Goal: Transaction & Acquisition: Purchase product/service

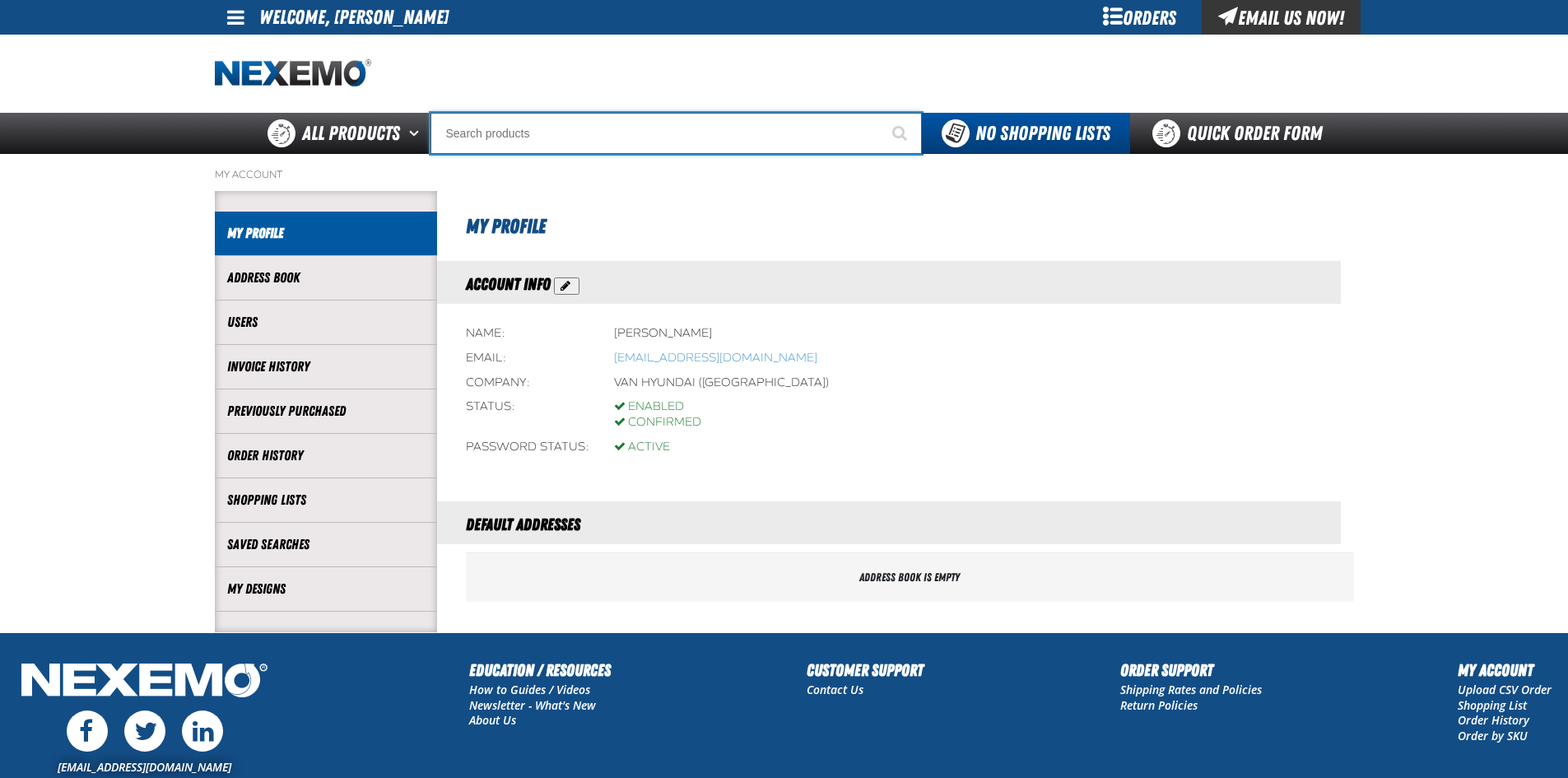
click at [499, 131] on input "Search" at bounding box center [677, 133] width 491 height 41
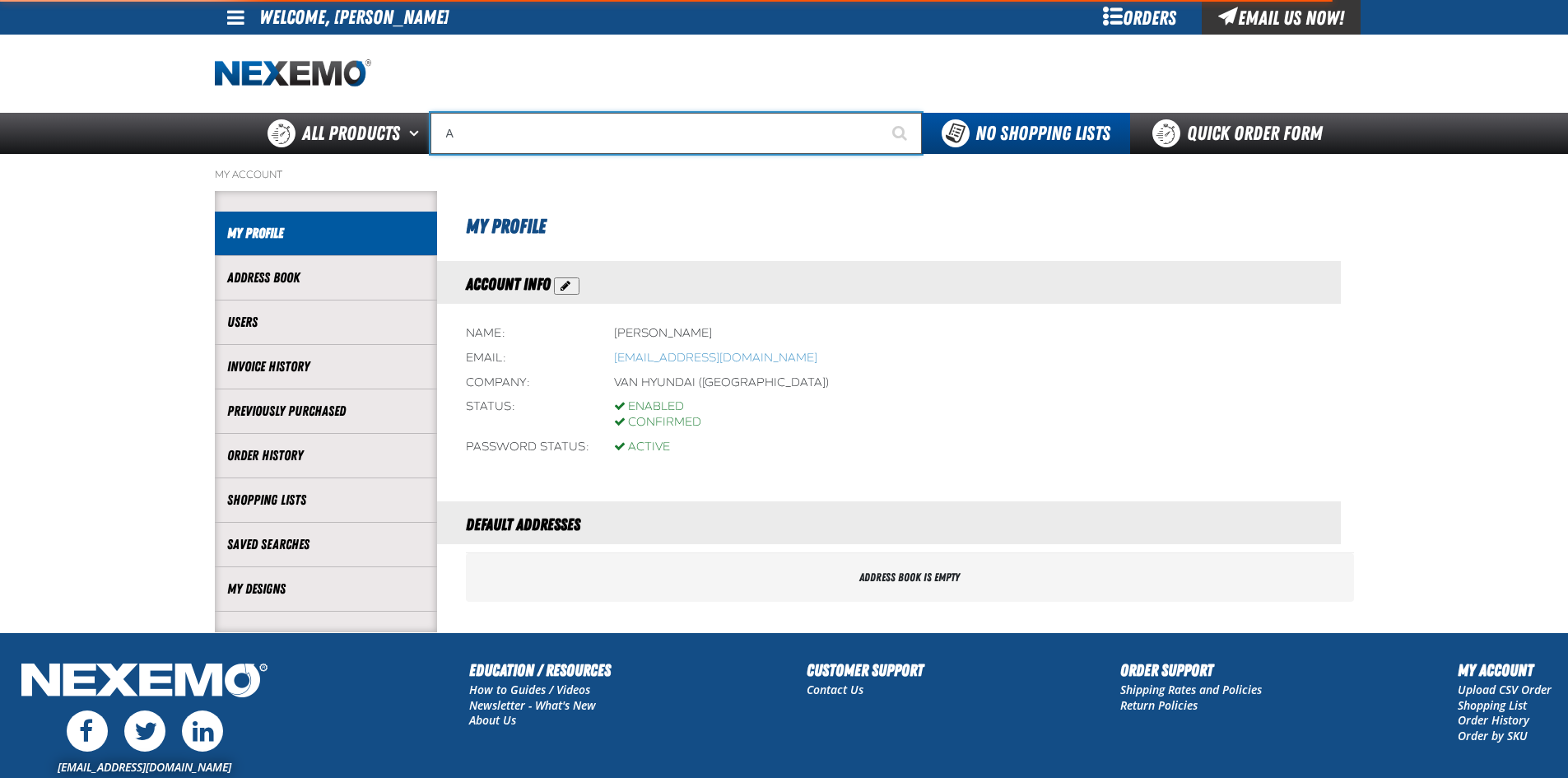
type input "AB"
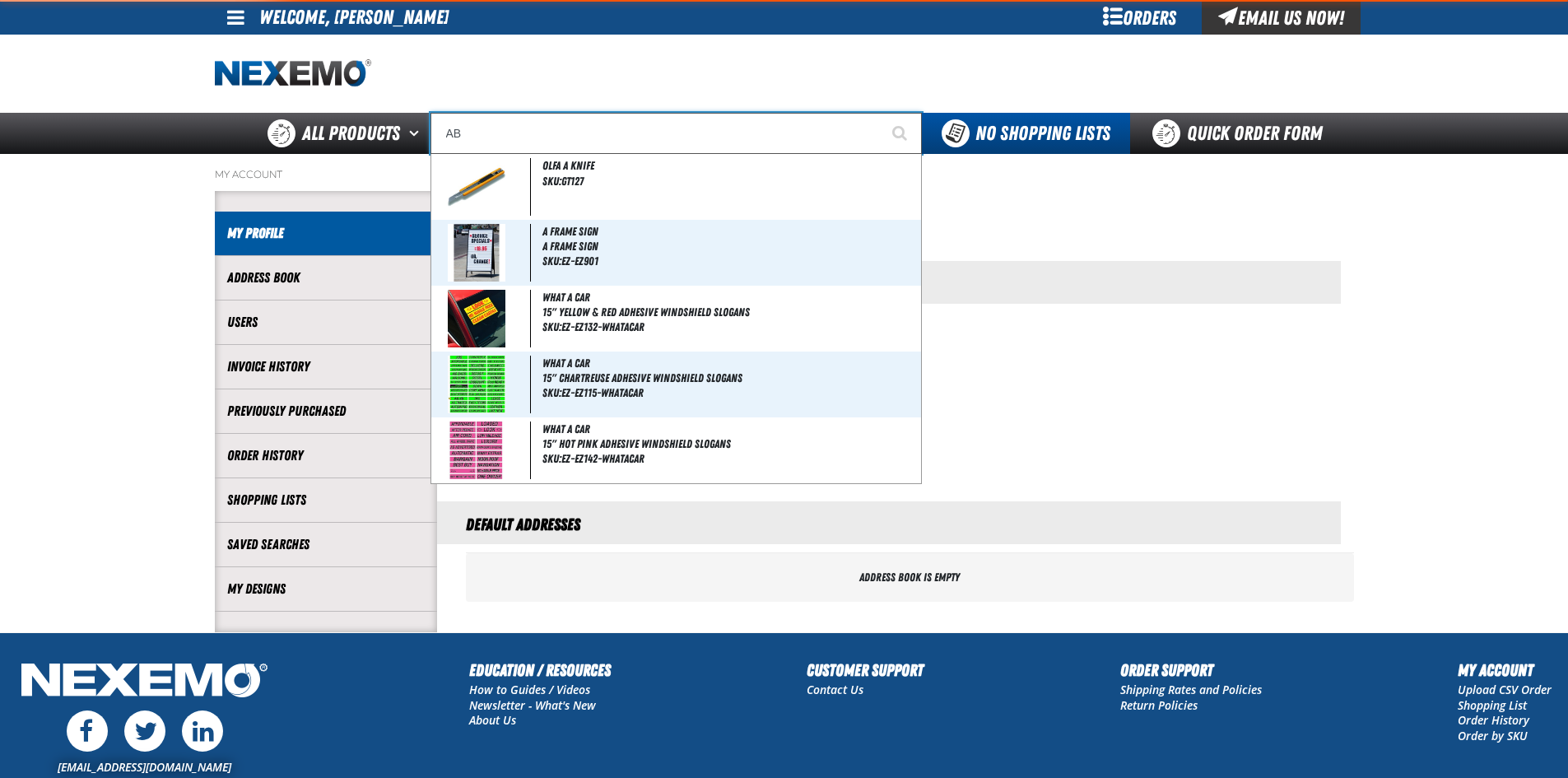
type input "ABS"
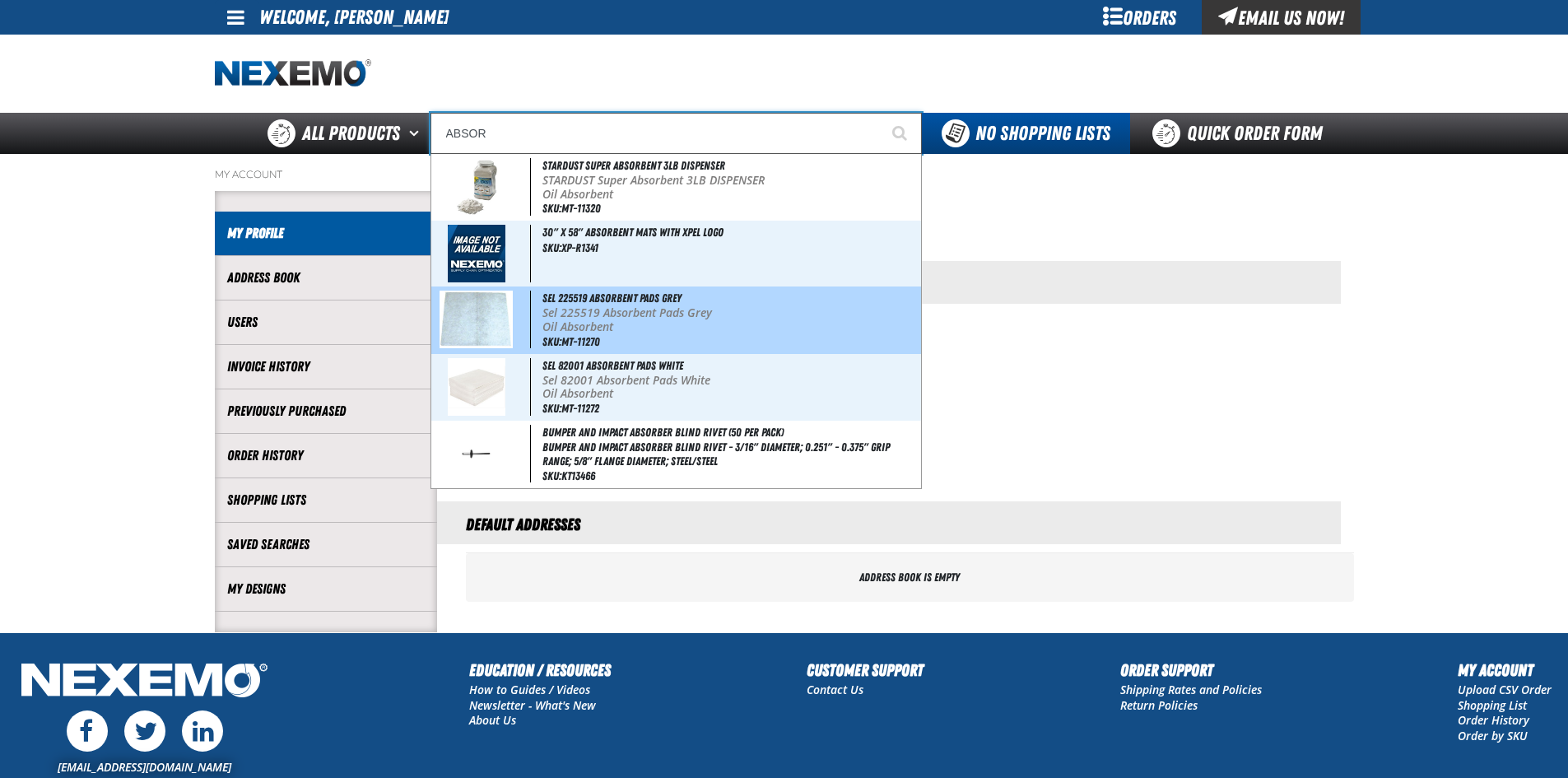
click at [582, 312] on p "Sel 225519 Absorbent Pads Grey" at bounding box center [730, 313] width 375 height 14
type input "Sel 225519 Absorbent Pads Grey"
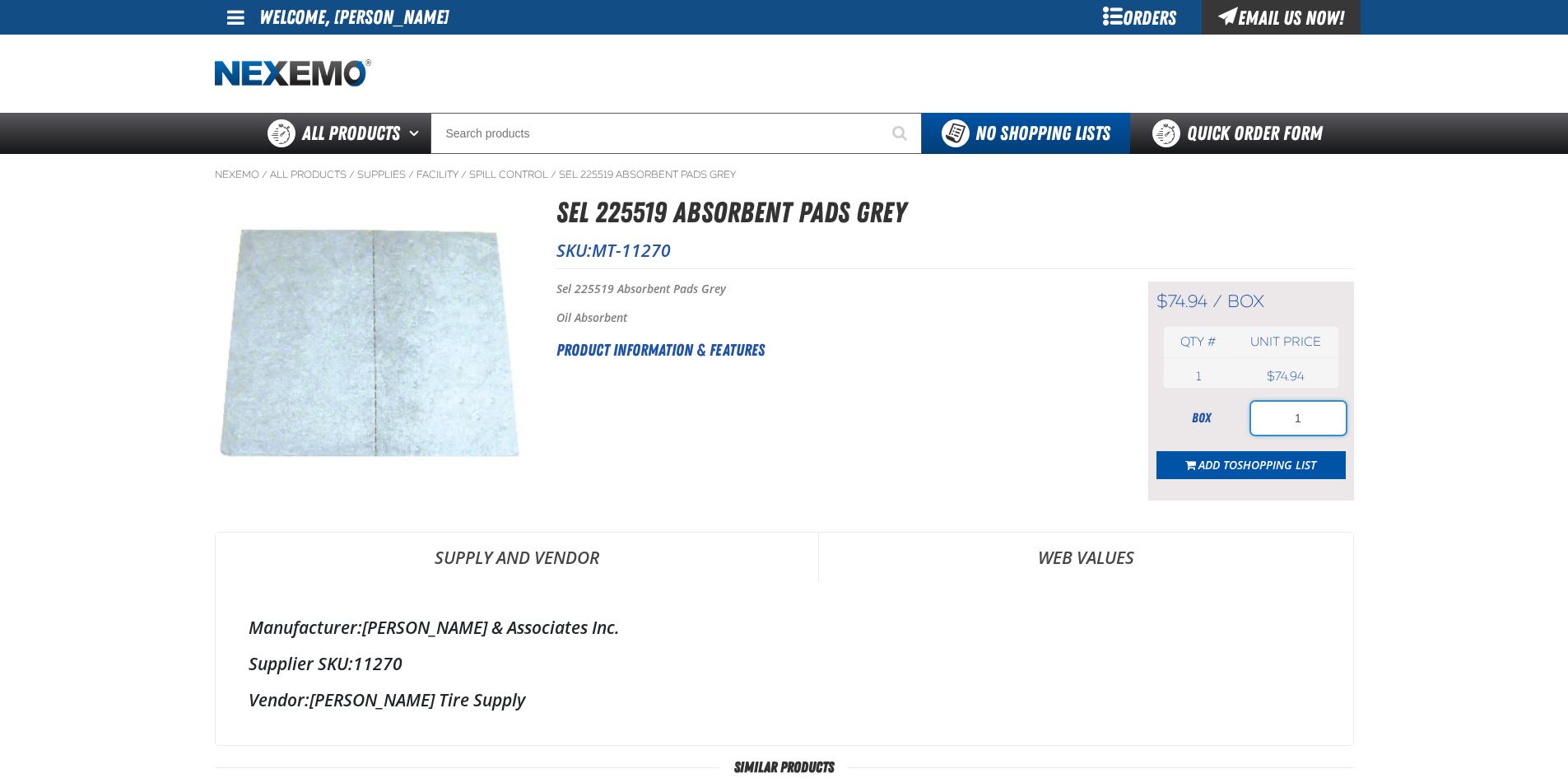
drag, startPoint x: 1323, startPoint y: 421, endPoint x: 1240, endPoint y: 431, distance: 83.6
click at [1242, 431] on div "box 1" at bounding box center [1251, 418] width 189 height 33
type input "3"
click at [1244, 462] on span "Shopping List" at bounding box center [1276, 464] width 79 height 15
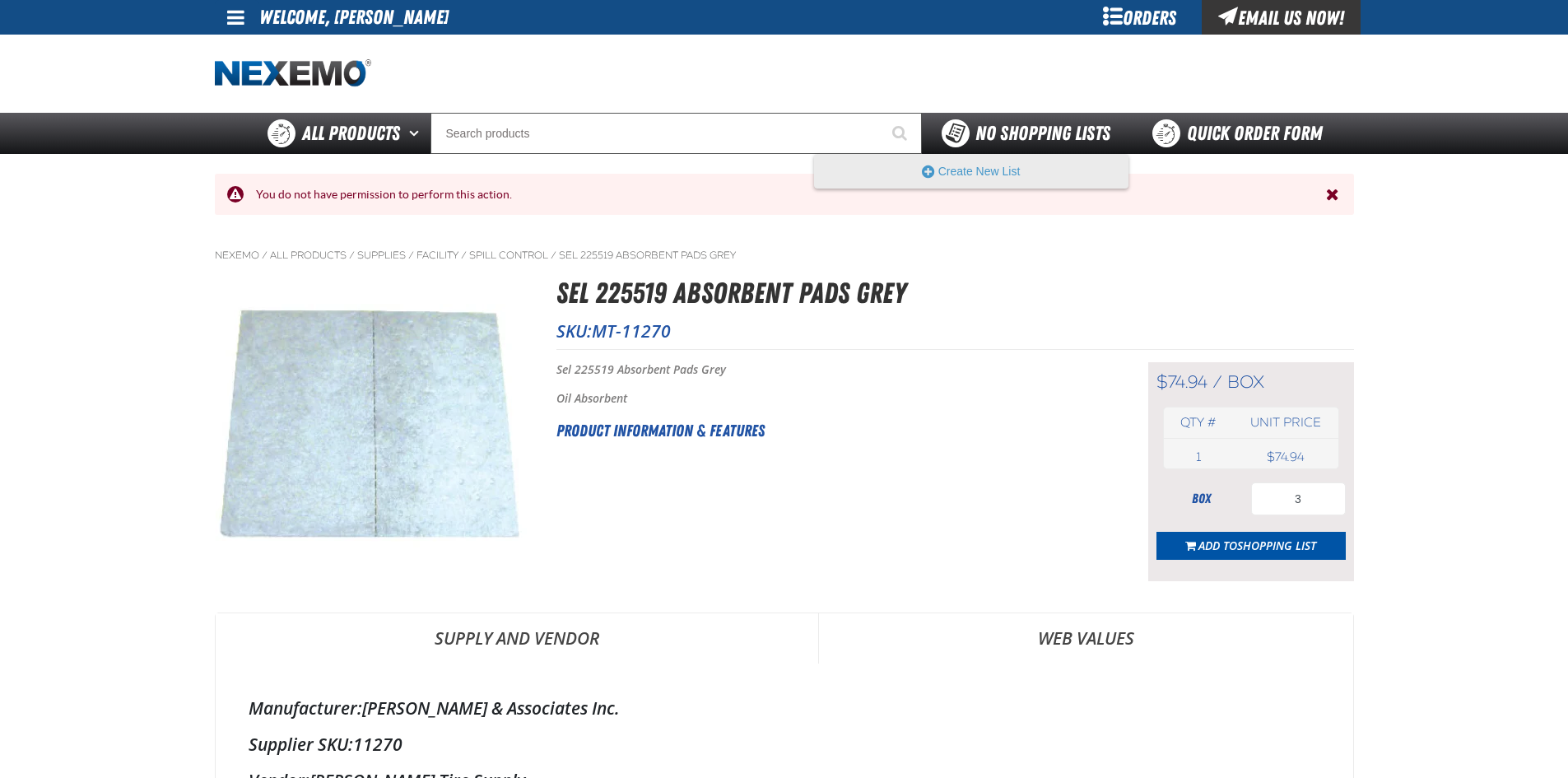
click at [1010, 132] on span "No Shopping Lists" at bounding box center [1042, 133] width 135 height 23
click at [970, 174] on button "Create New List" at bounding box center [971, 171] width 313 height 33
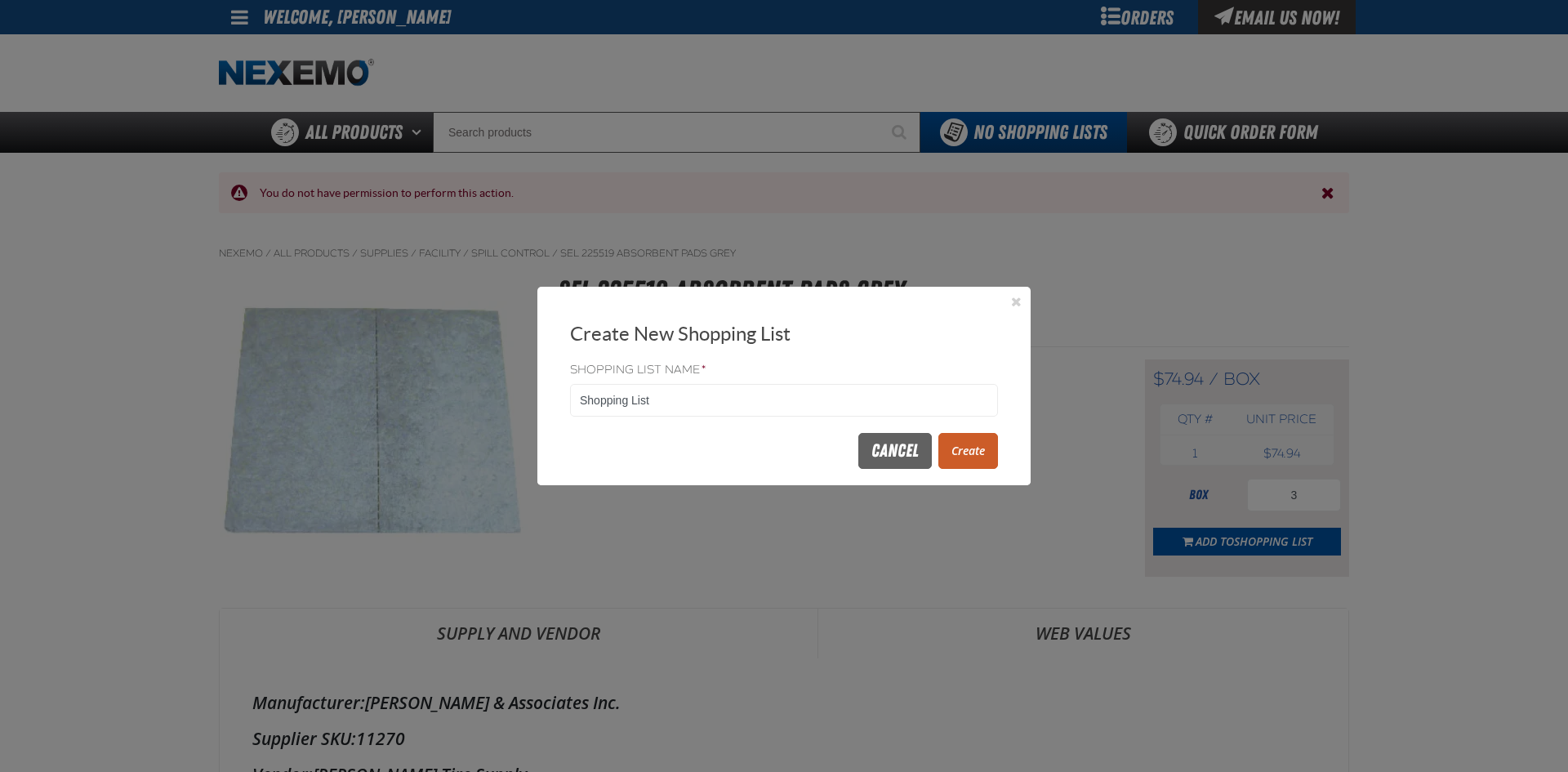
click at [963, 446] on button "Create" at bounding box center [968, 450] width 59 height 36
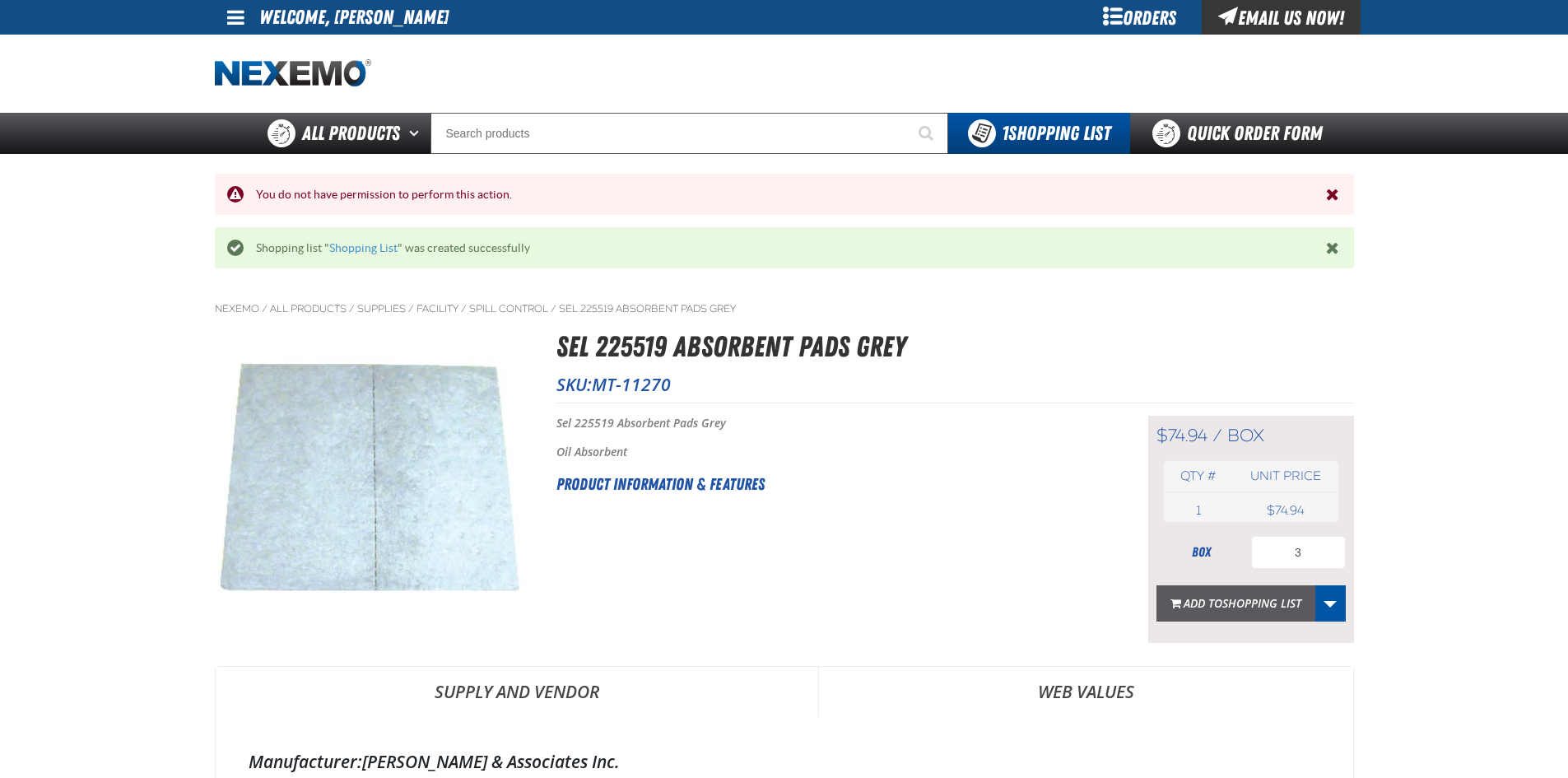
click at [1261, 611] on button "Add to Shopping List" at bounding box center [1235, 603] width 159 height 36
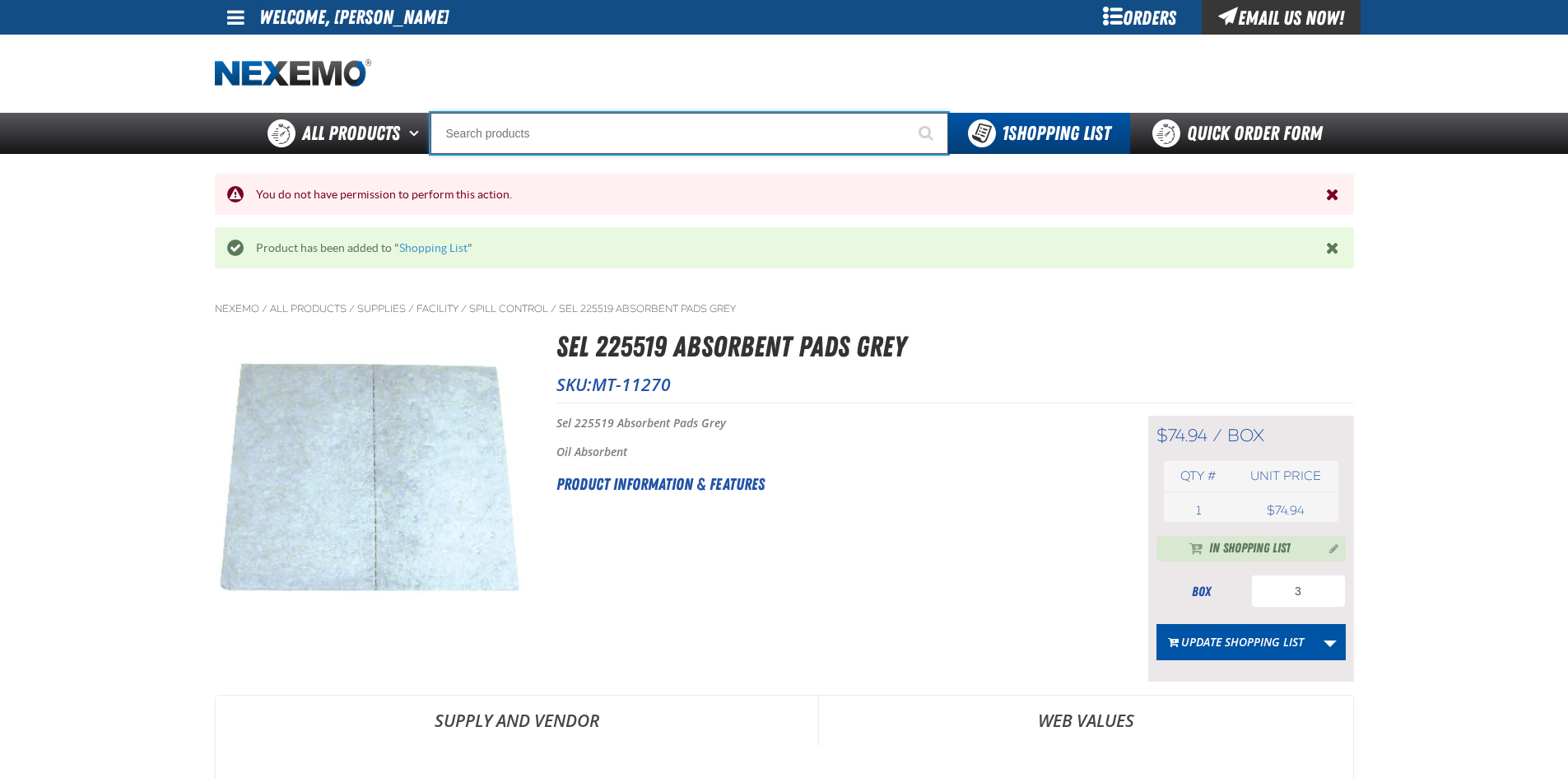
click at [781, 145] on input "Search" at bounding box center [689, 133] width 518 height 41
